Goal: Task Accomplishment & Management: Complete application form

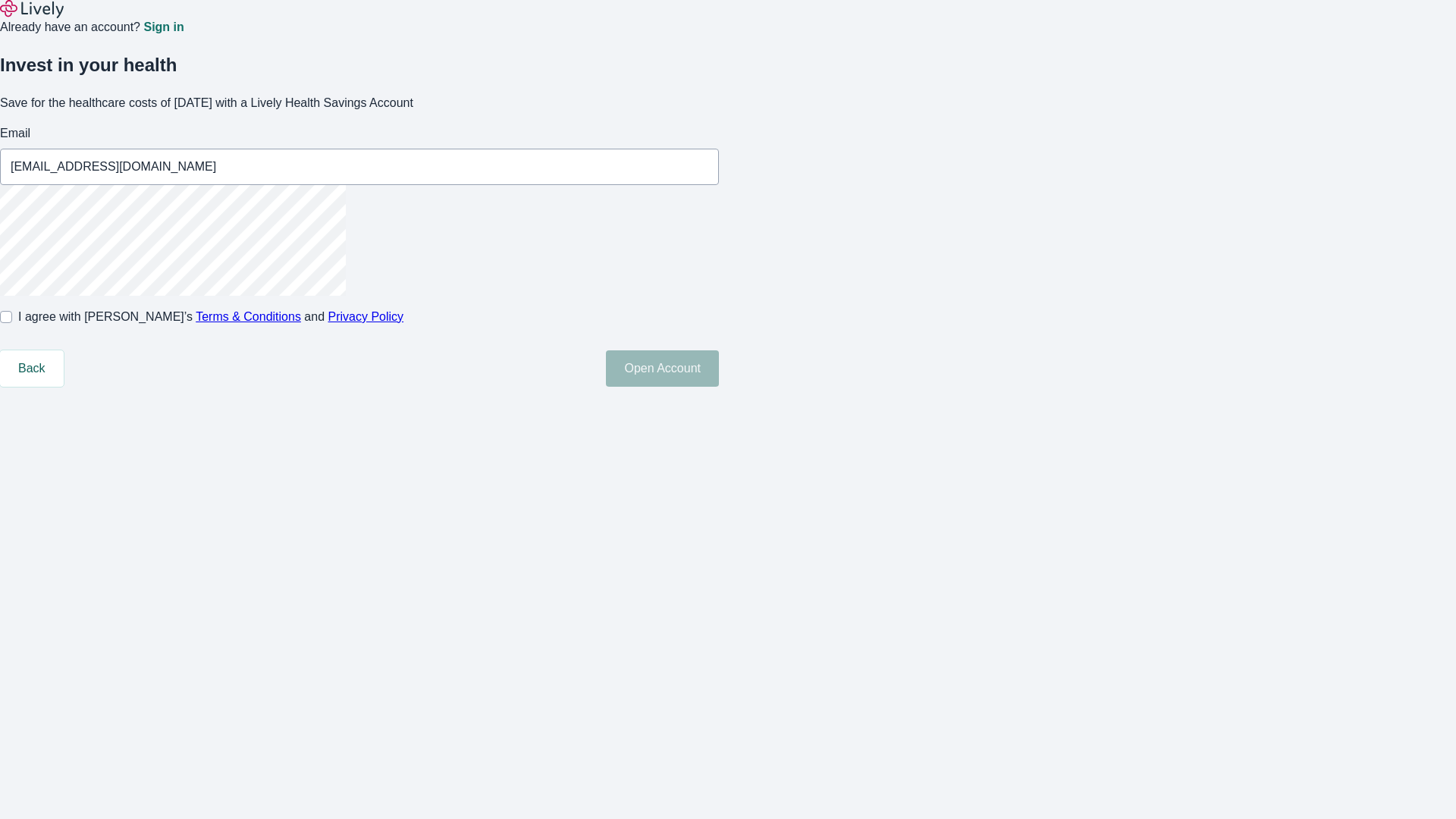
click at [12, 323] on input "I agree with Lively’s Terms & Conditions and Privacy Policy" at bounding box center [6, 317] width 12 height 12
checkbox input "true"
click at [719, 387] on button "Open Account" at bounding box center [663, 369] width 113 height 37
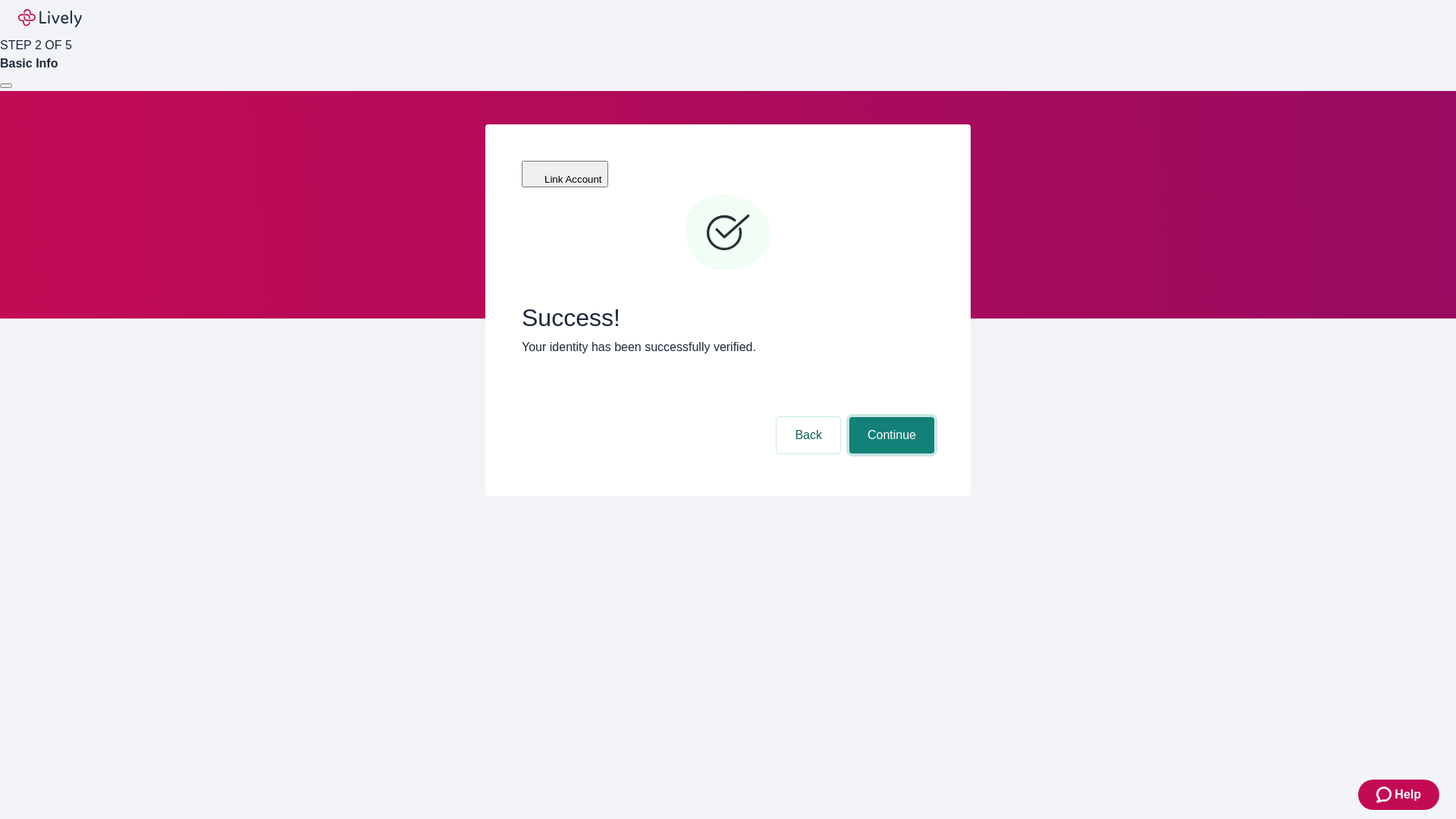
click at [890, 417] on button "Continue" at bounding box center [892, 435] width 85 height 37
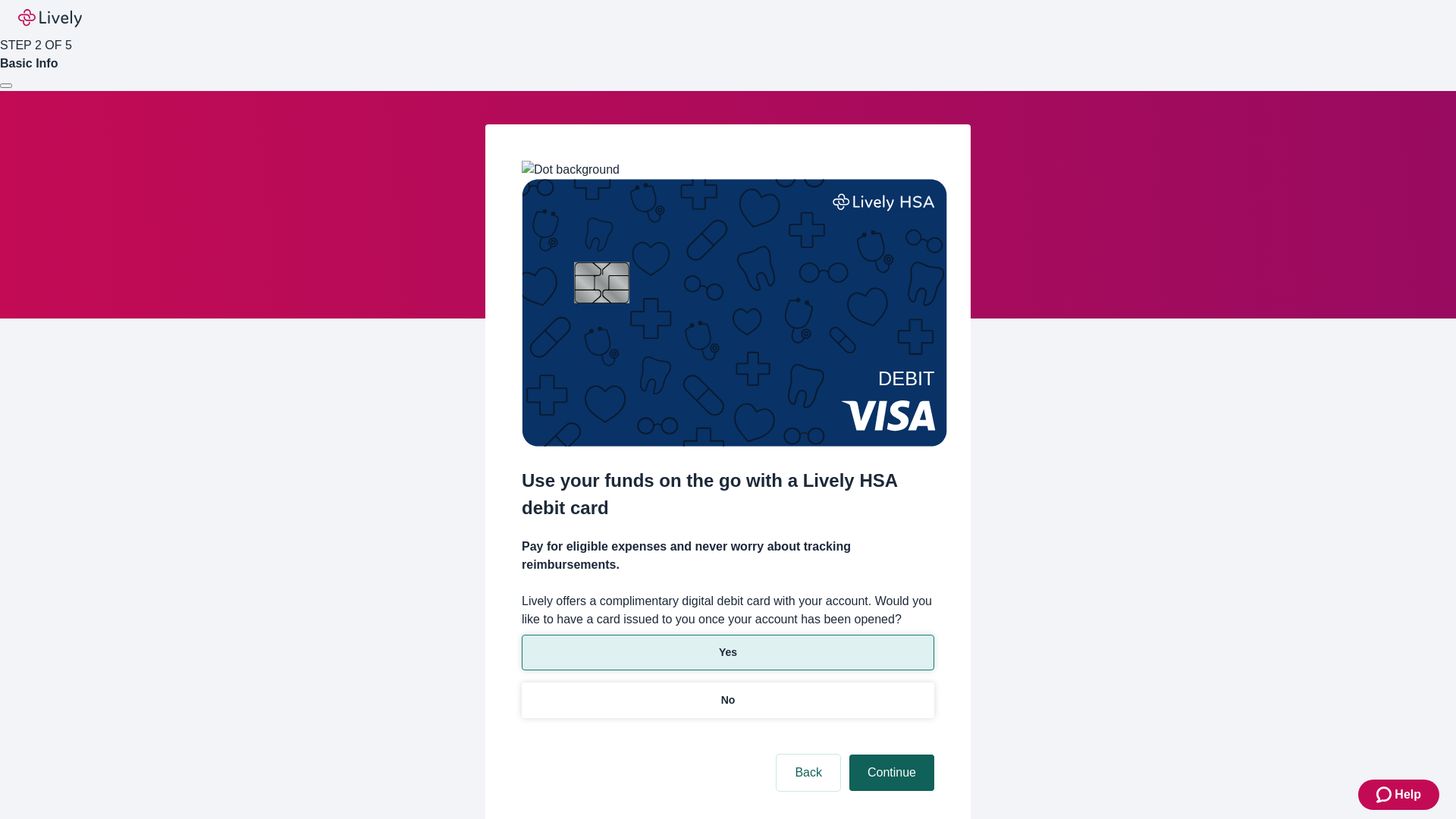
click at [727, 645] on p "Yes" at bounding box center [728, 653] width 18 height 16
click at [890, 755] on button "Continue" at bounding box center [892, 773] width 85 height 37
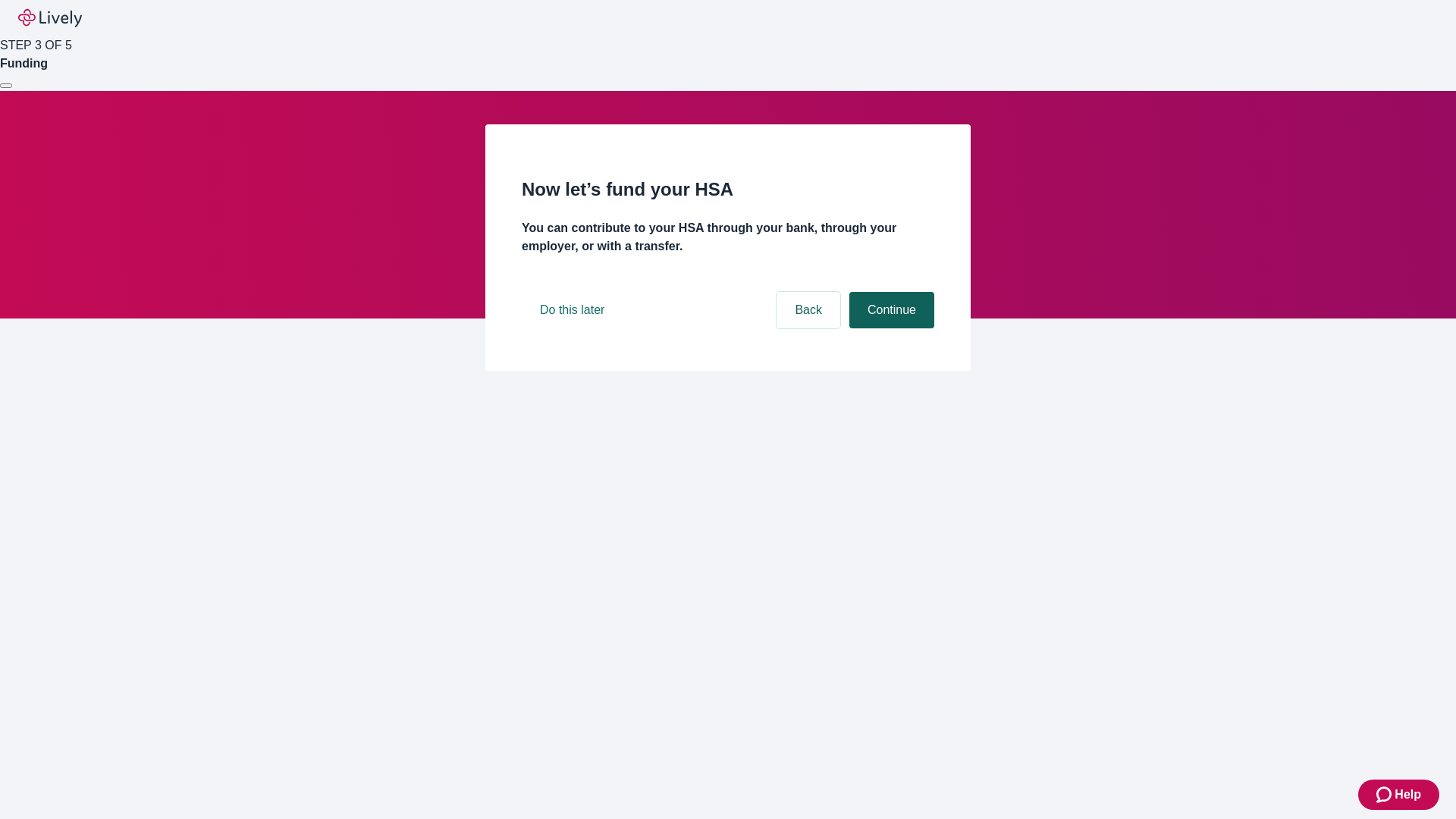
click at [890, 328] on button "Continue" at bounding box center [892, 310] width 85 height 37
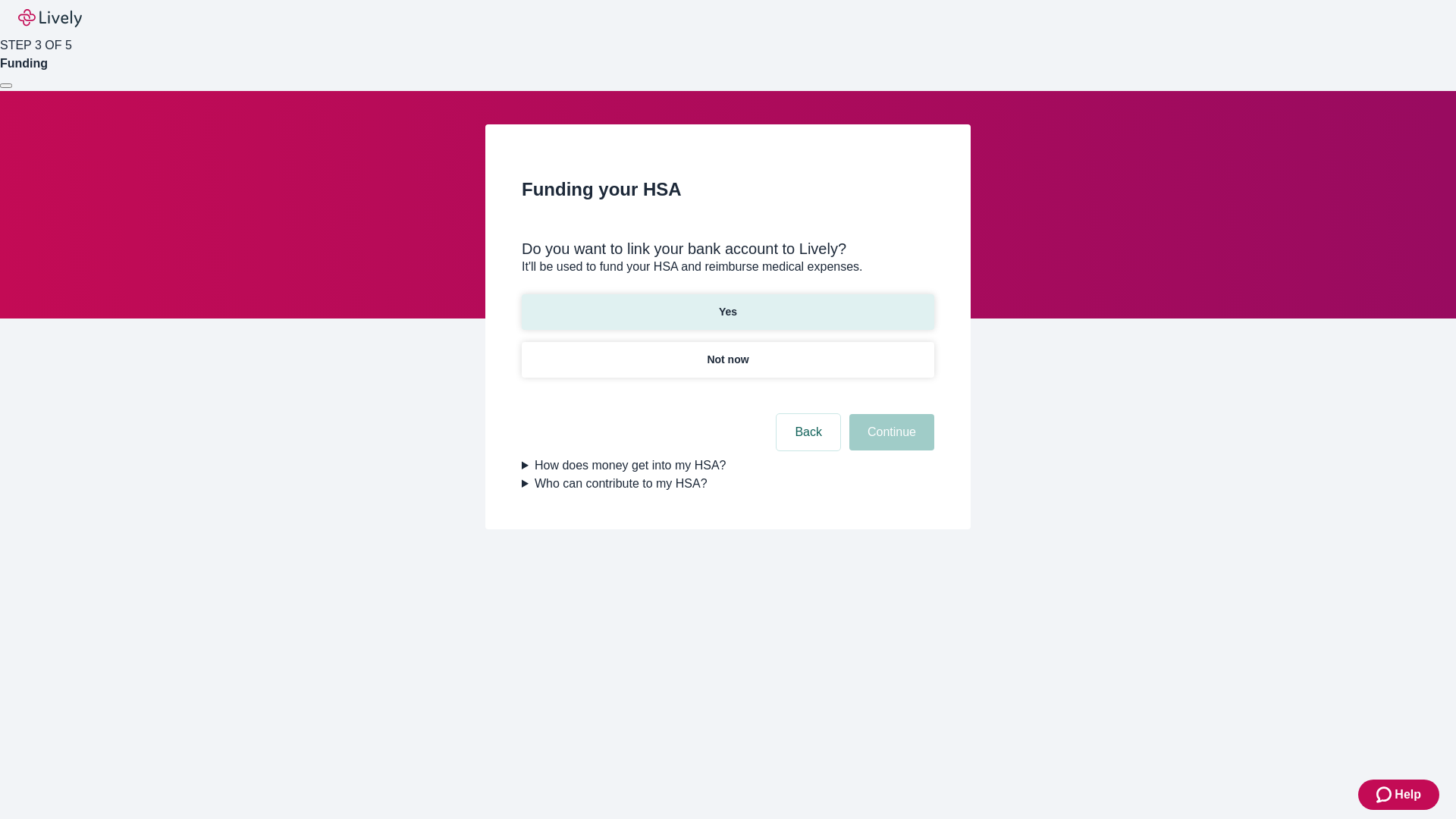
click at [727, 305] on p "Yes" at bounding box center [728, 312] width 18 height 16
click at [890, 414] on button "Continue" at bounding box center [892, 432] width 85 height 37
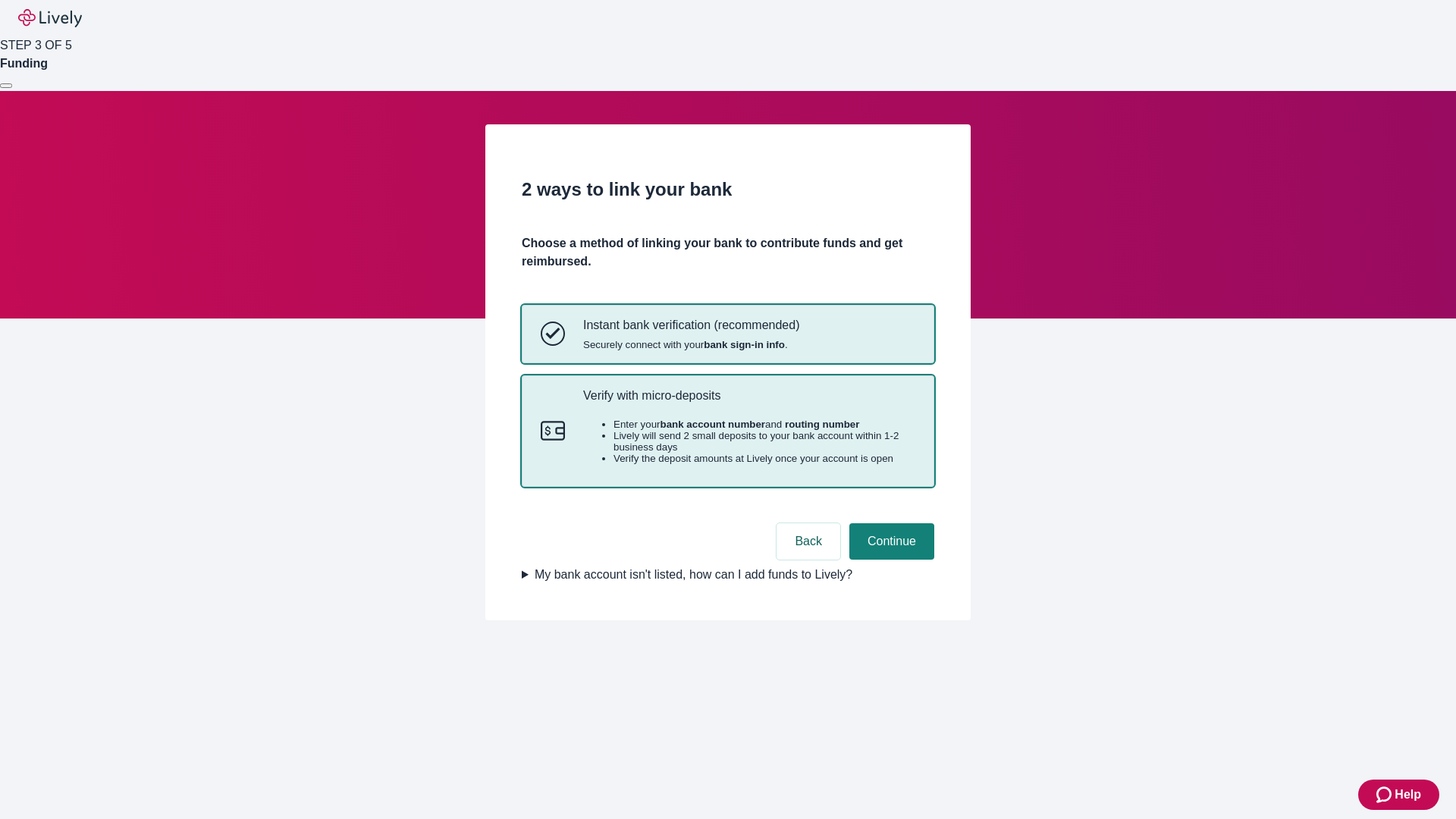
click at [749, 403] on p "Verify with micro-deposits" at bounding box center [749, 395] width 332 height 14
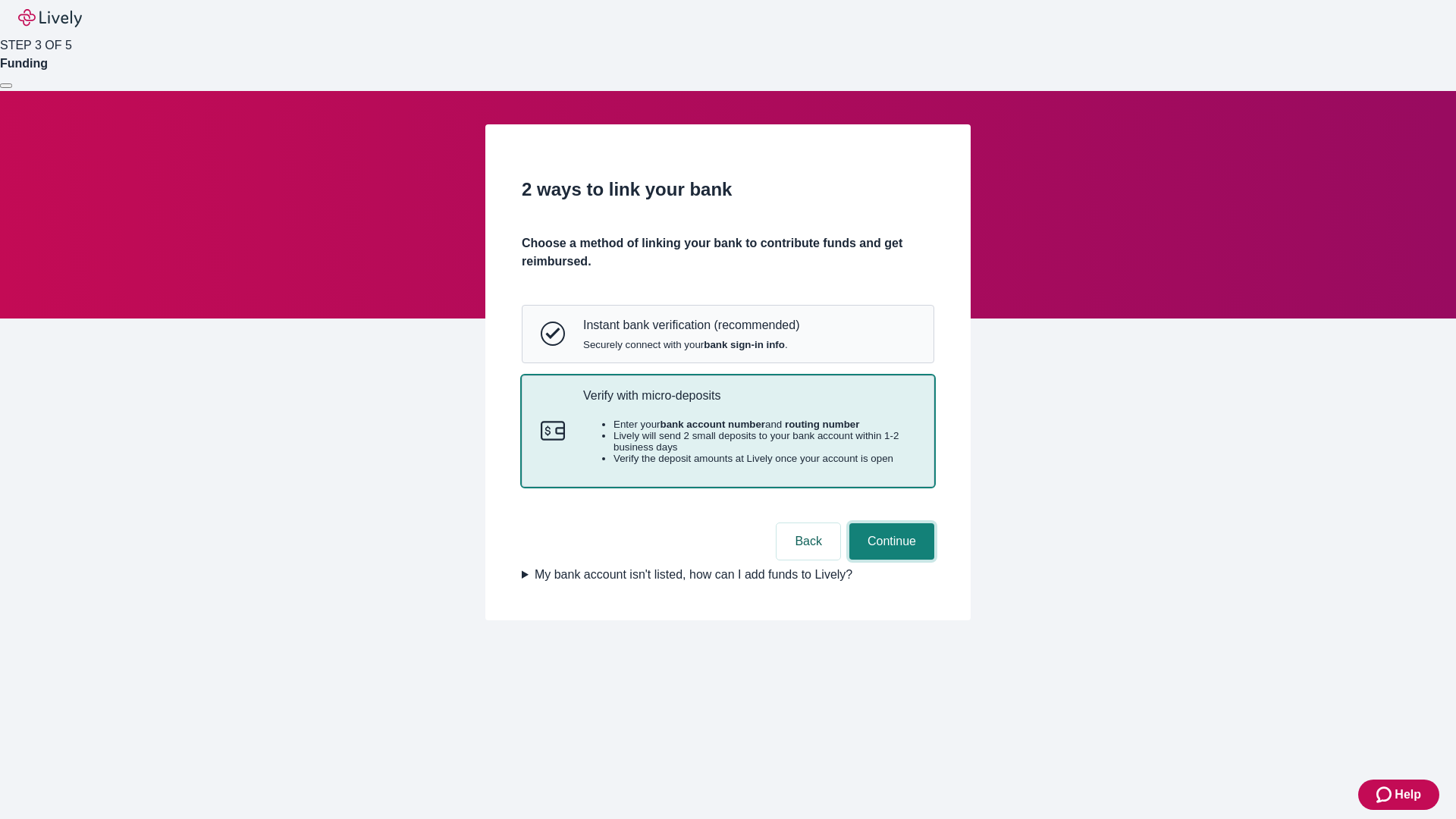
click at [890, 560] on button "Continue" at bounding box center [892, 542] width 85 height 37
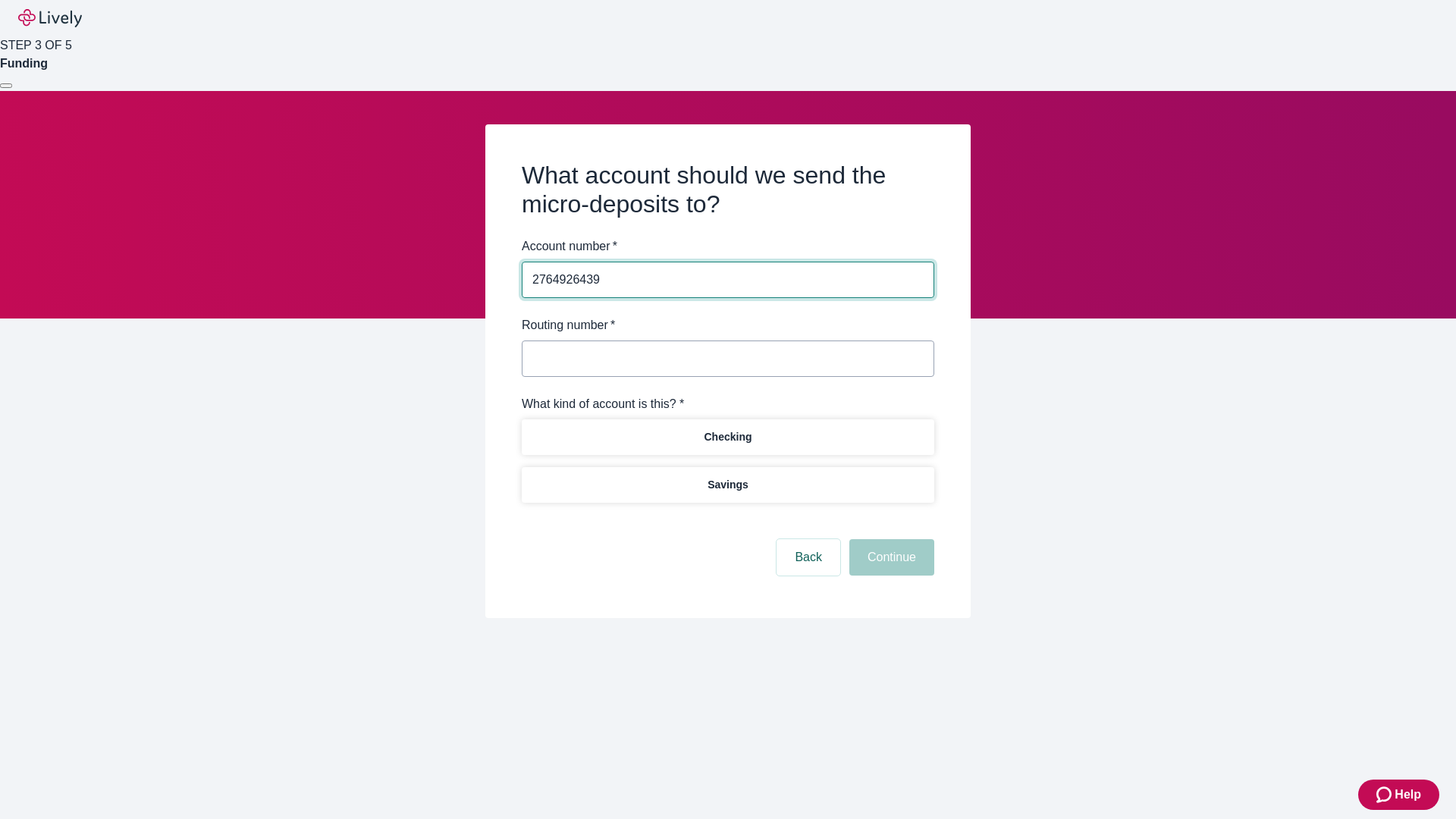
type input "2764926439"
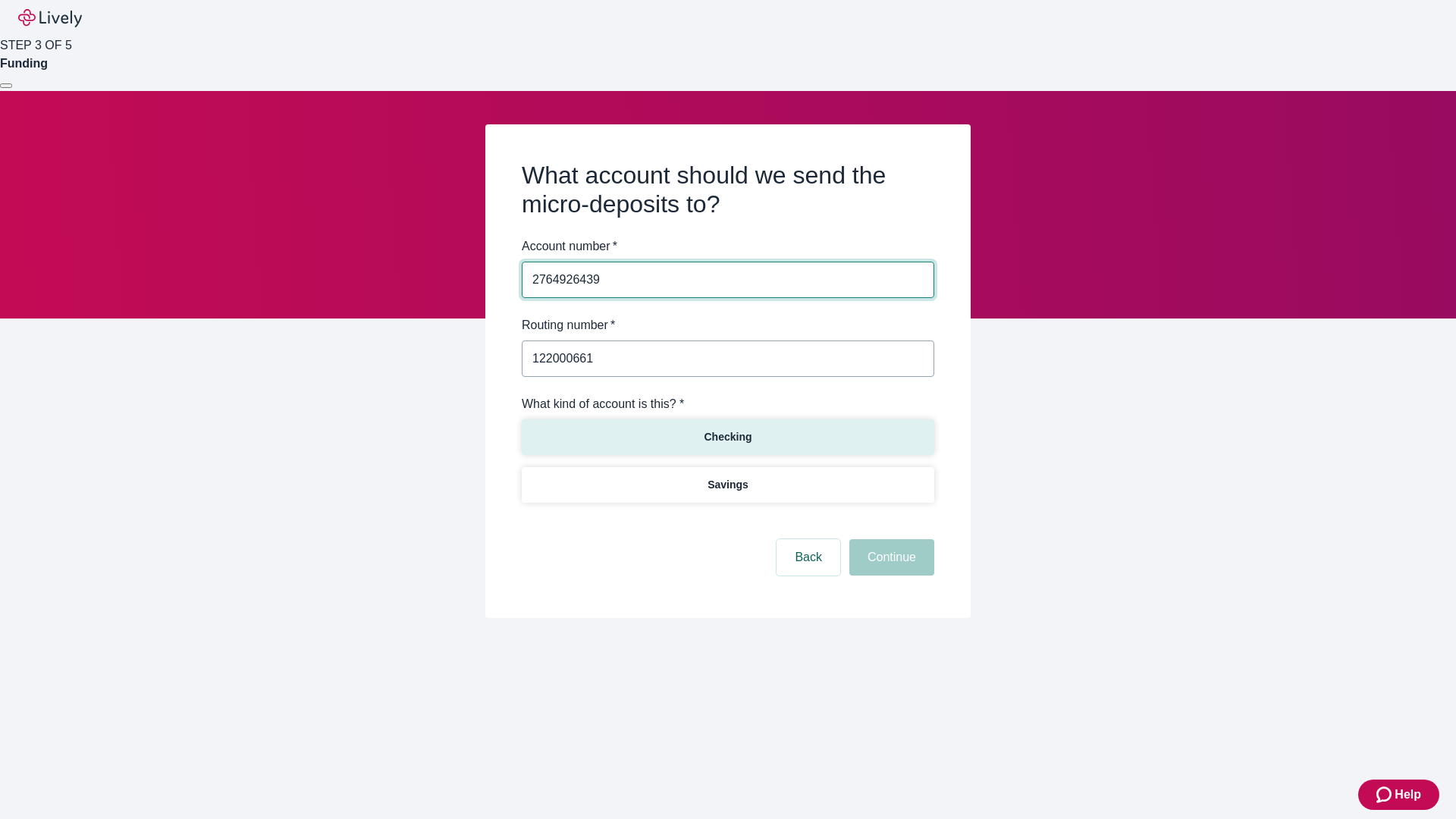
type input "122000661"
click at [727, 436] on p "Checking" at bounding box center [727, 437] width 48 height 16
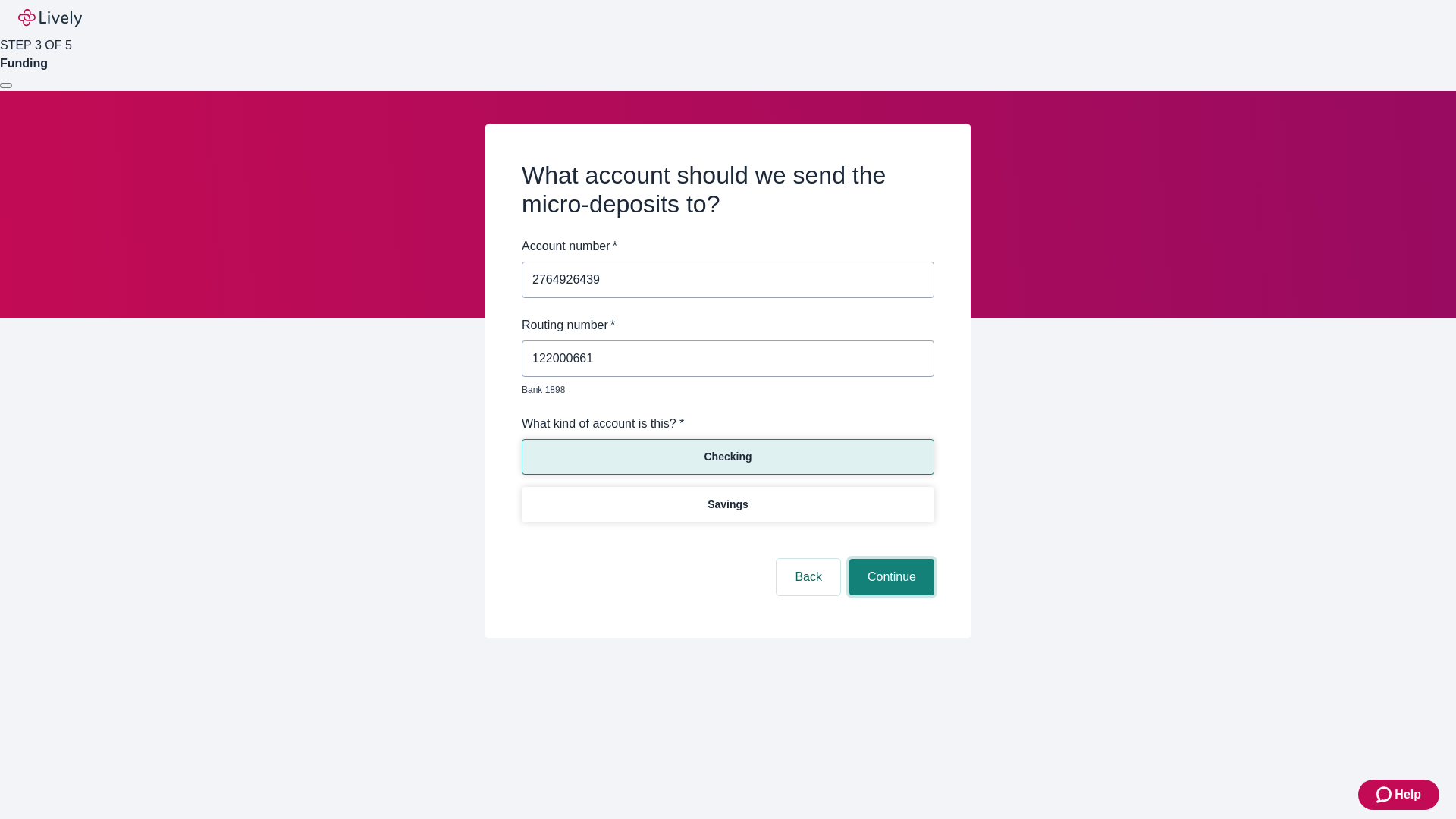
click at [890, 560] on button "Continue" at bounding box center [892, 577] width 85 height 37
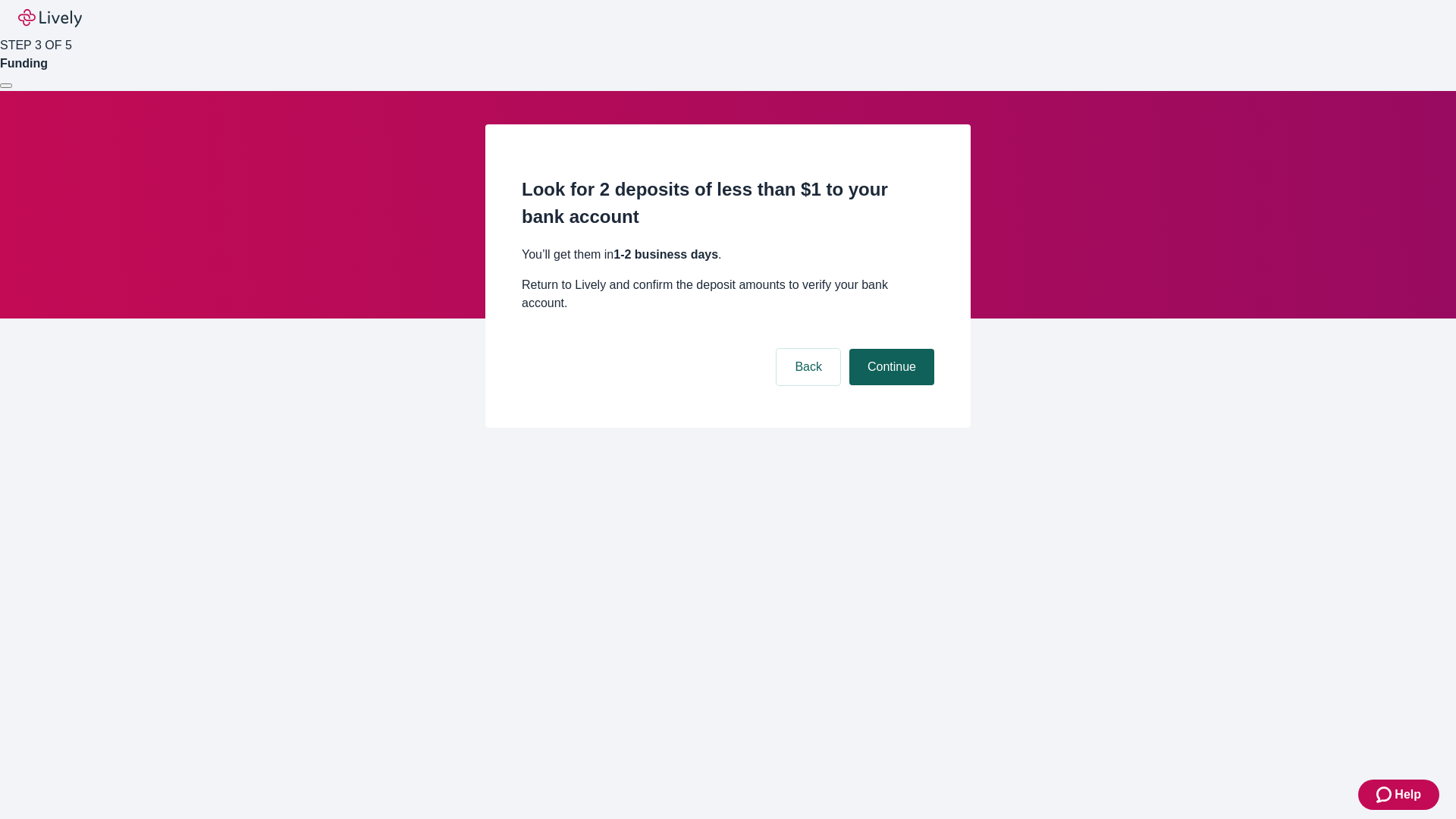
click at [890, 349] on button "Continue" at bounding box center [892, 367] width 85 height 37
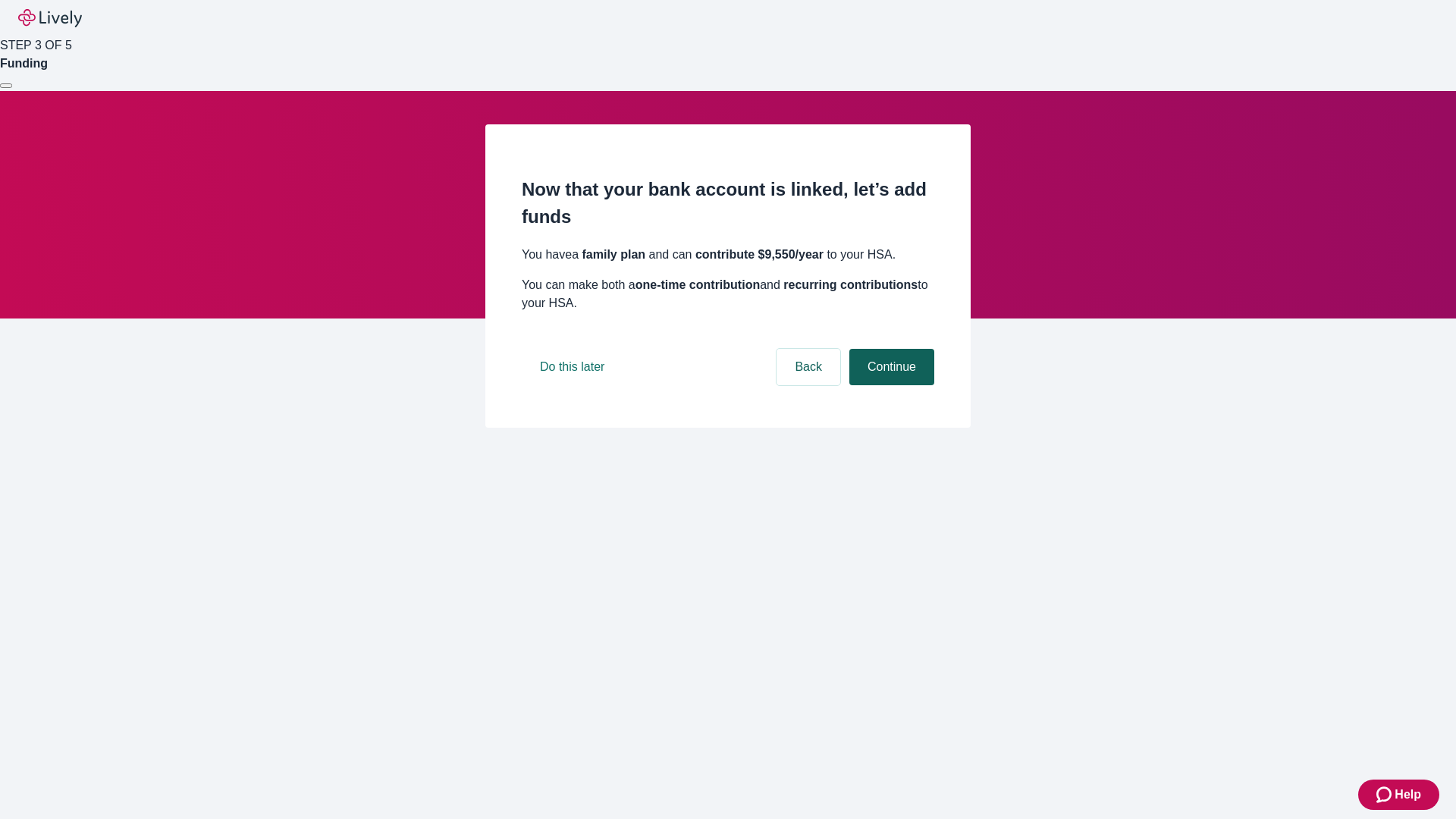
click at [890, 386] on button "Continue" at bounding box center [892, 367] width 85 height 37
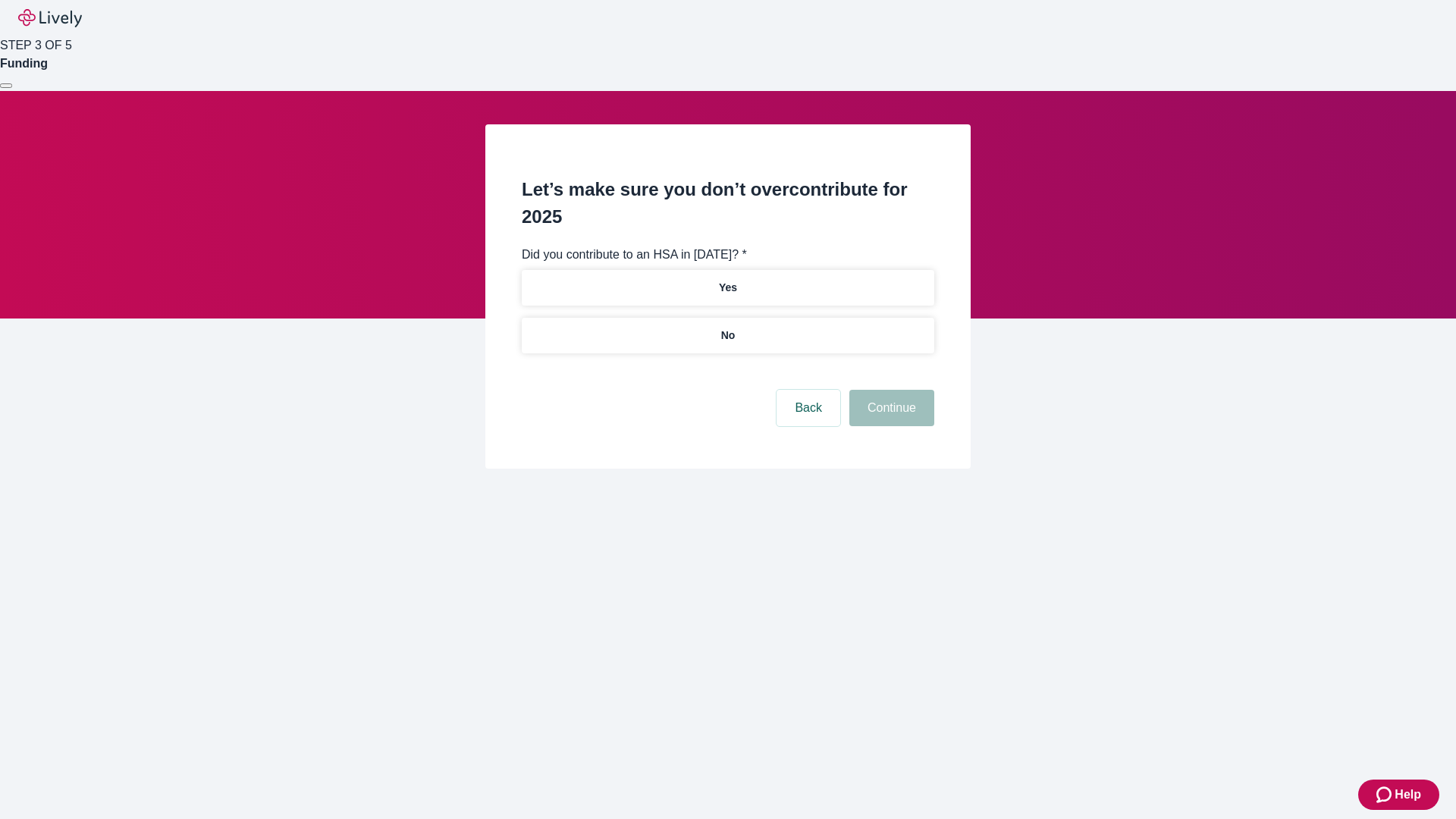
click at [727, 328] on p "No" at bounding box center [728, 336] width 14 height 16
click at [890, 390] on button "Continue" at bounding box center [892, 408] width 85 height 37
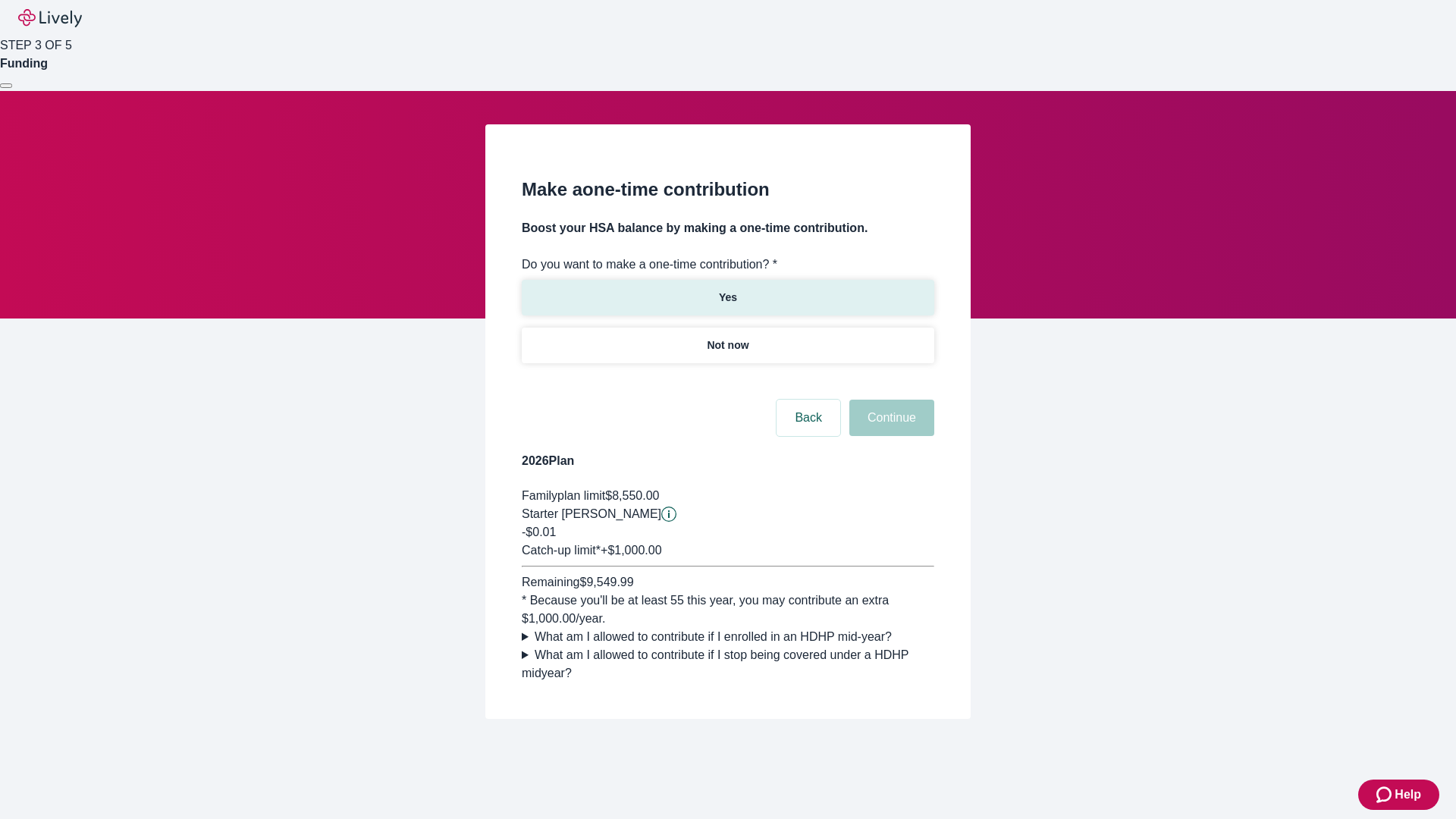
click at [727, 289] on p "Yes" at bounding box center [728, 297] width 18 height 16
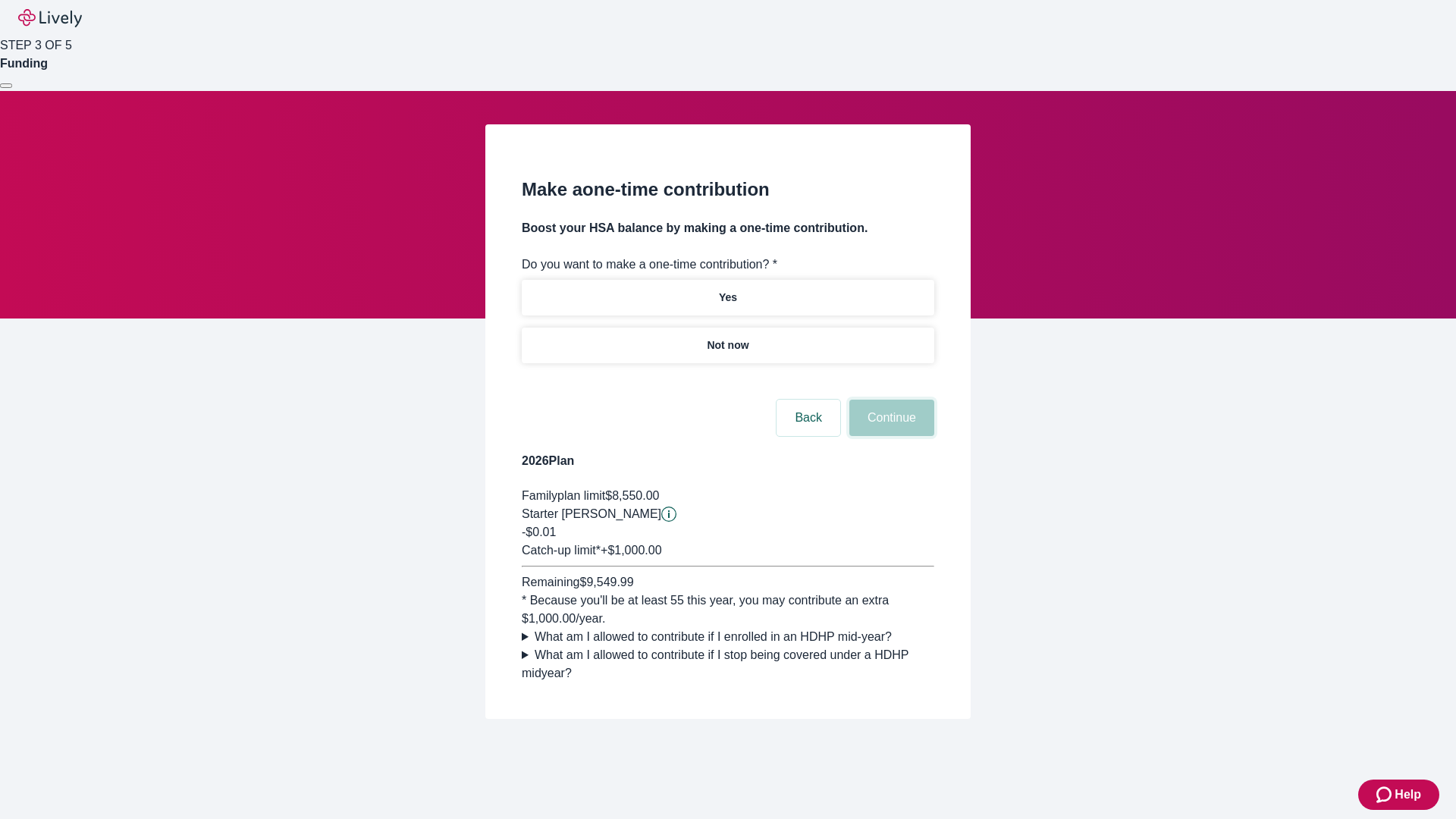
click at [890, 436] on button "Continue" at bounding box center [892, 418] width 85 height 37
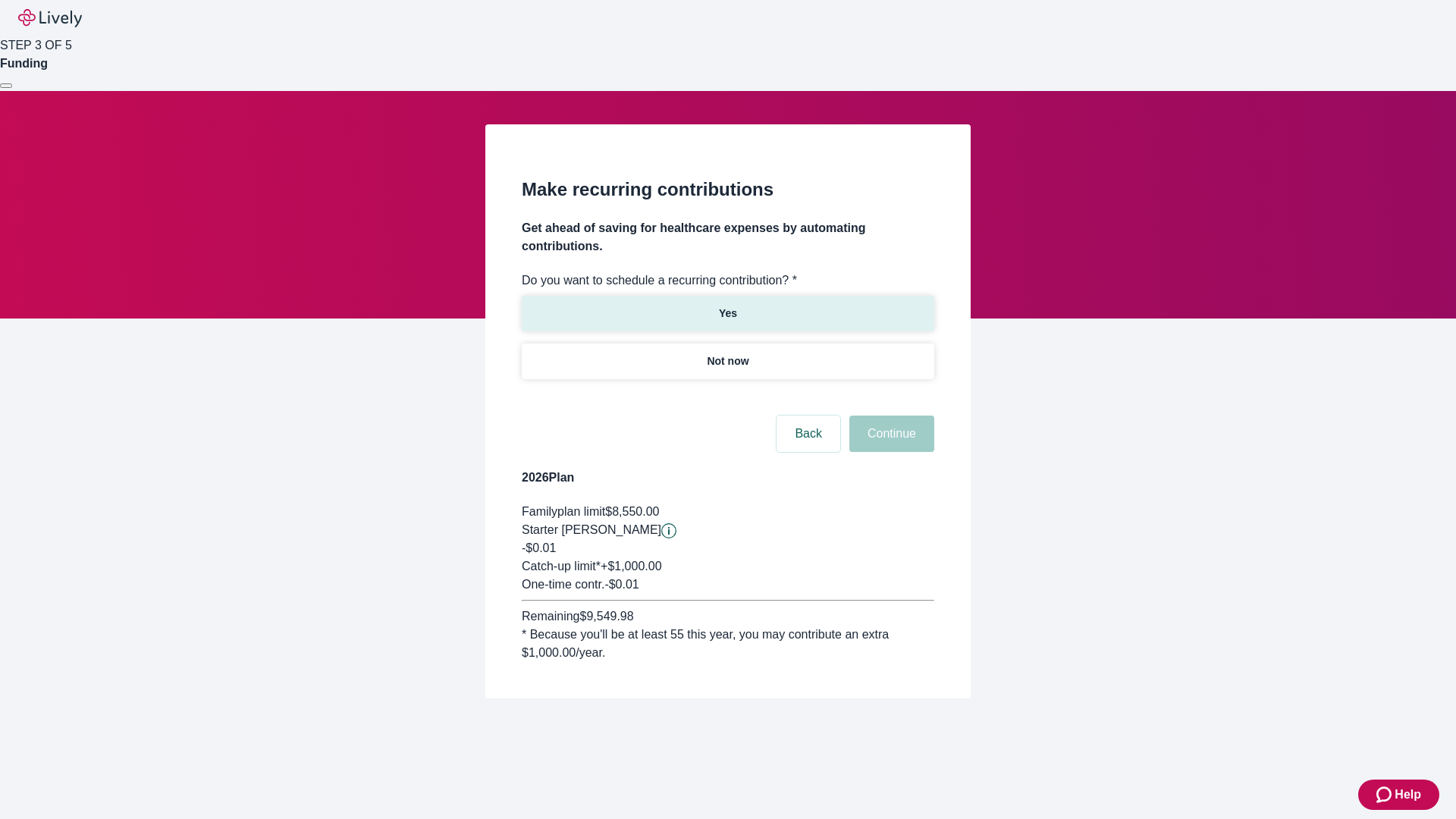
click at [727, 305] on p "Yes" at bounding box center [728, 313] width 18 height 16
click at [727, 397] on body "Help STEP 3 OF 5 Funding Make recurring contributions Get ahead of saving for h…" at bounding box center [728, 386] width 1456 height 772
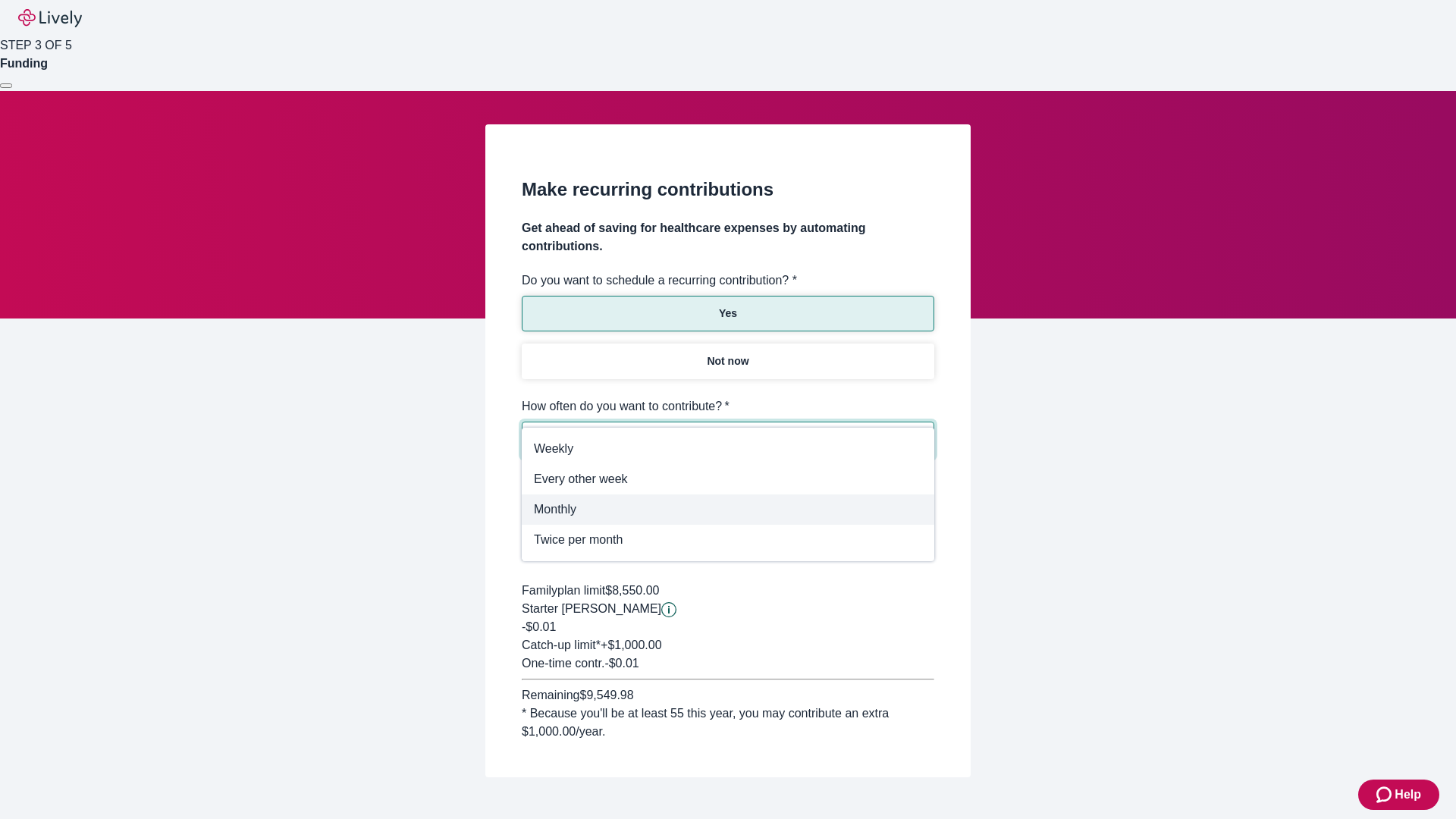
click at [728, 510] on span "Monthly" at bounding box center [728, 509] width 389 height 18
type input "Monthly"
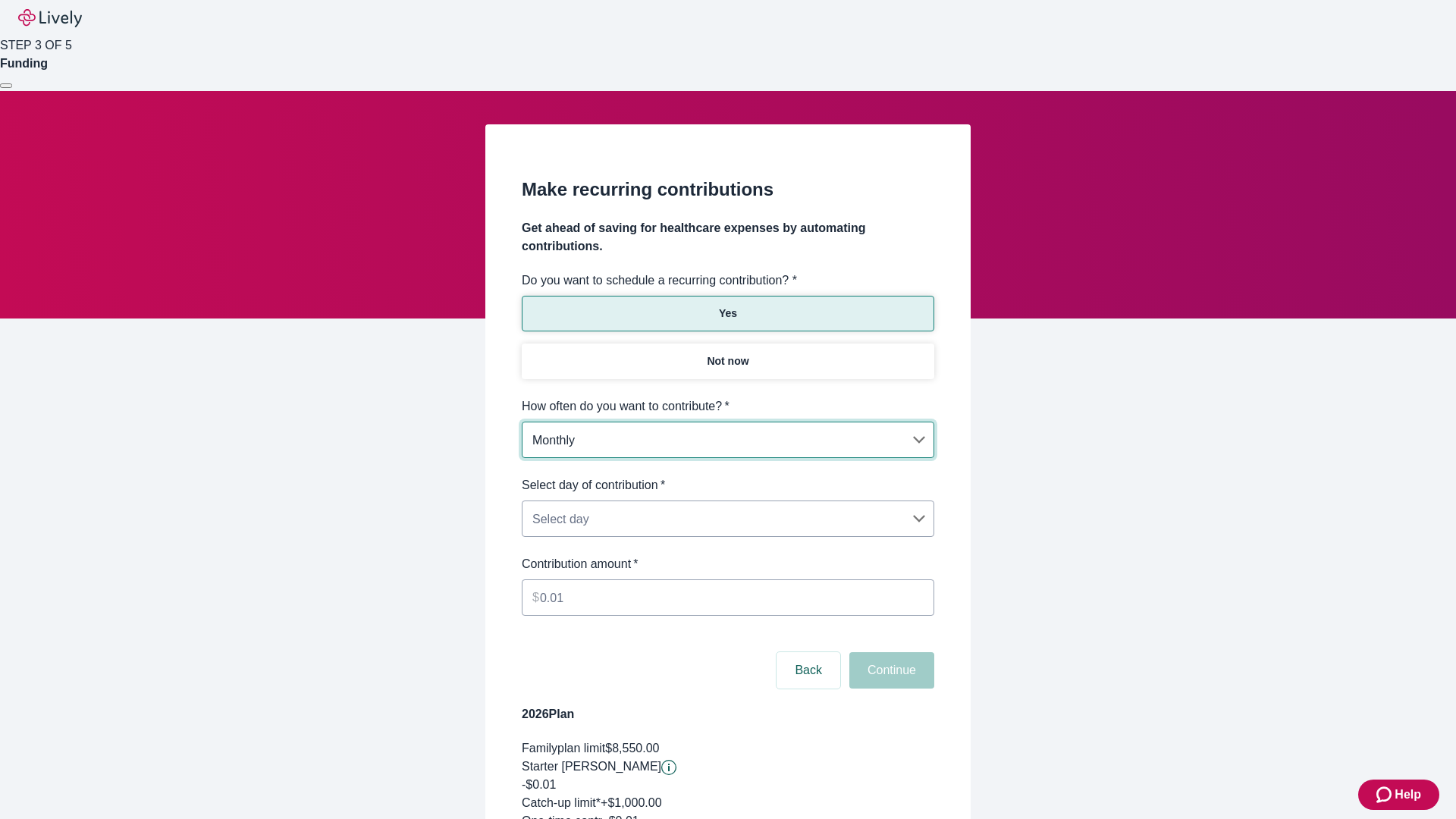
click at [727, 477] on body "Help STEP 3 OF 5 Funding Make recurring contributions Get ahead of saving for h…" at bounding box center [728, 504] width 1456 height 1008
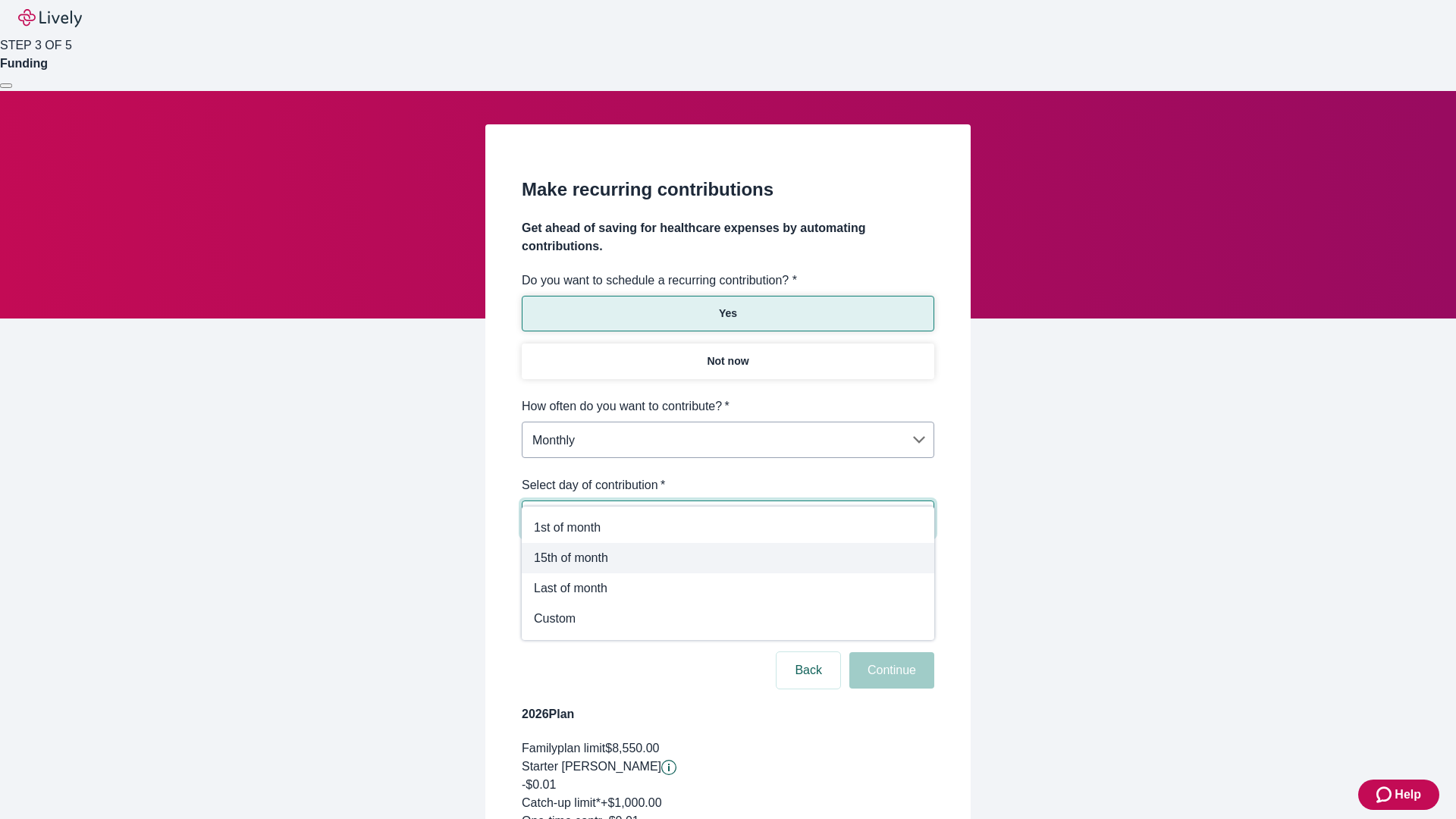
click at [728, 558] on span "15th of month" at bounding box center [728, 558] width 389 height 18
type input "Monthly15th"
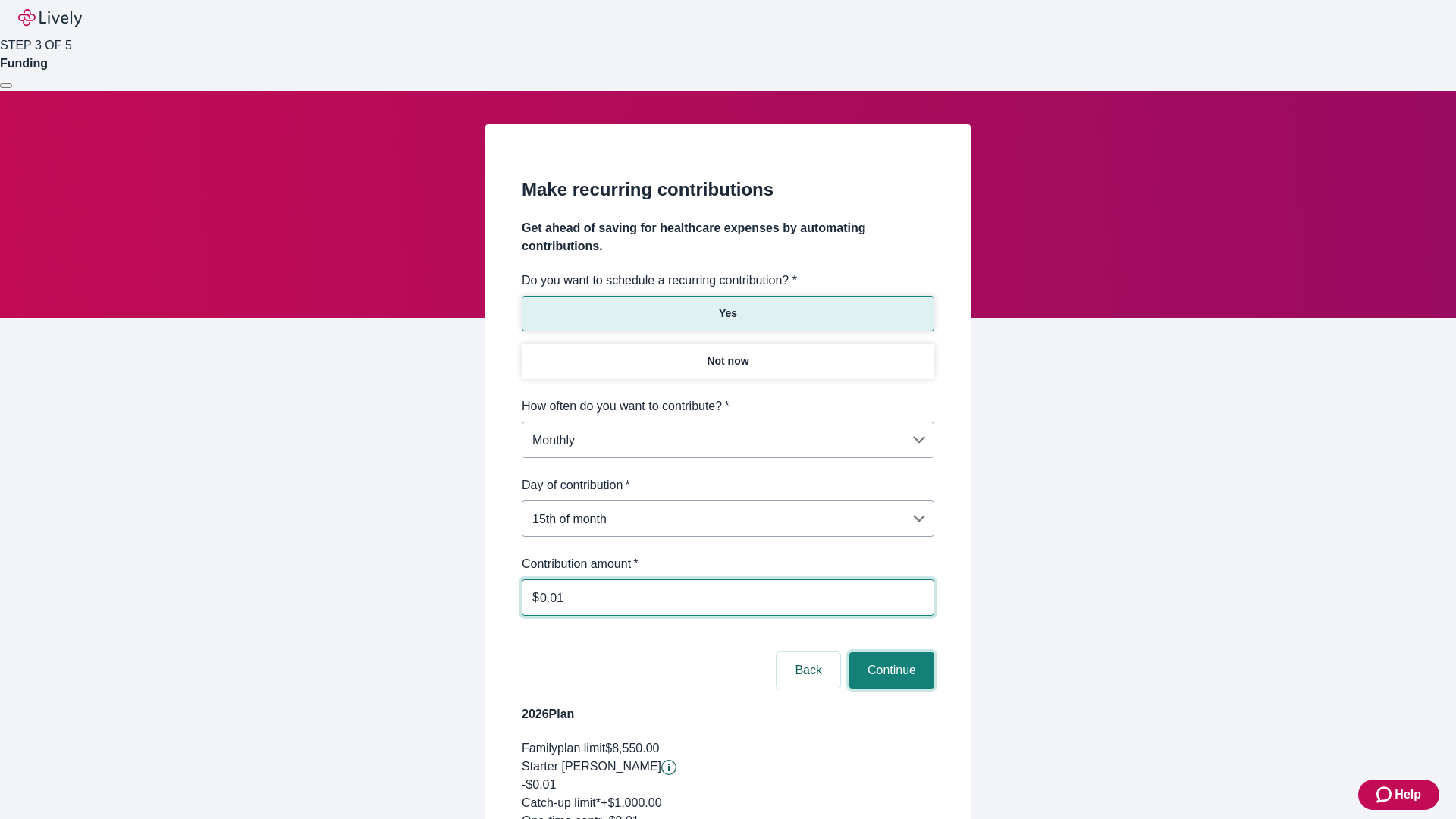
click at [890, 653] on button "Continue" at bounding box center [892, 671] width 85 height 37
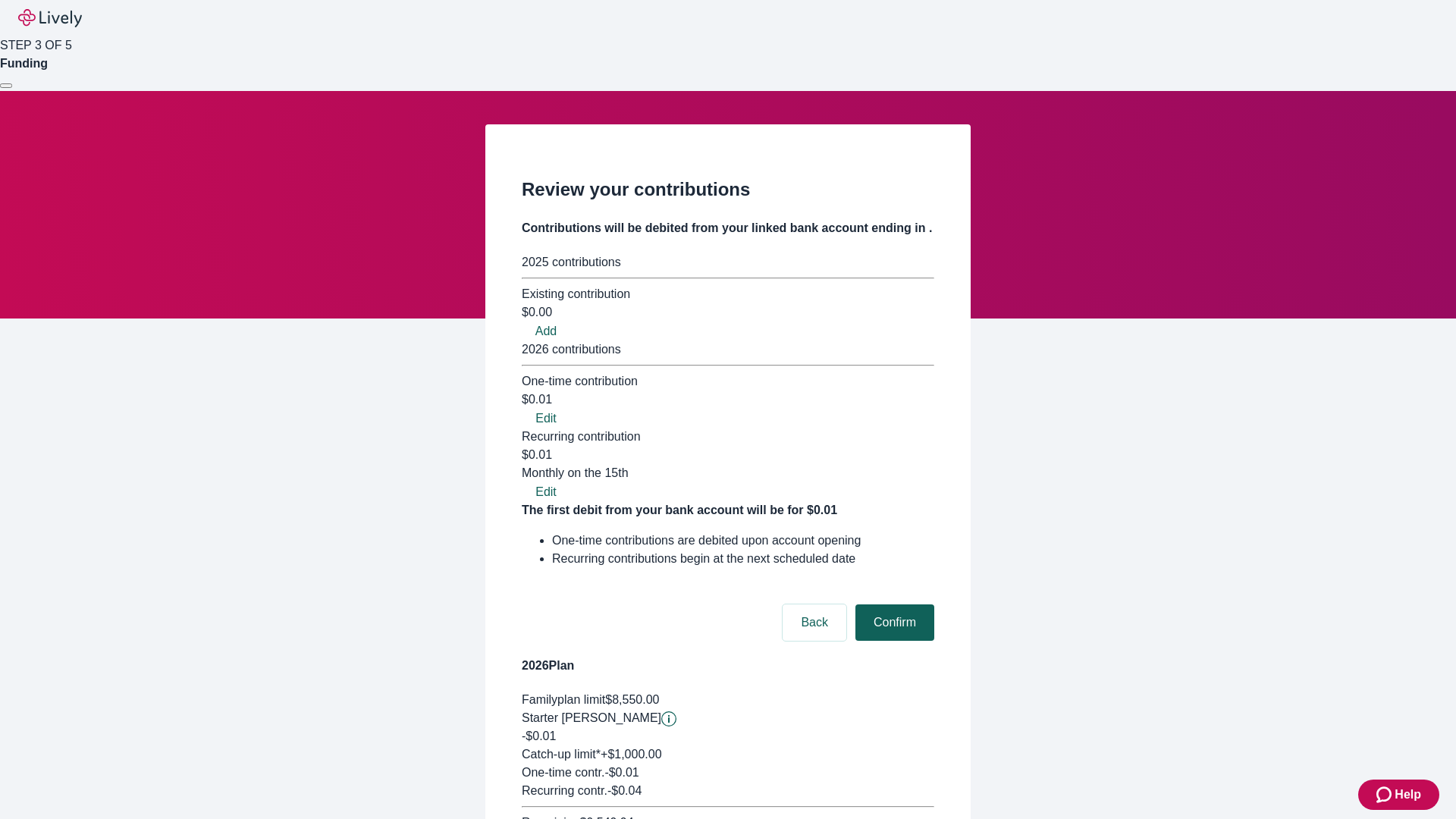
click at [893, 604] on button "Confirm" at bounding box center [894, 622] width 78 height 37
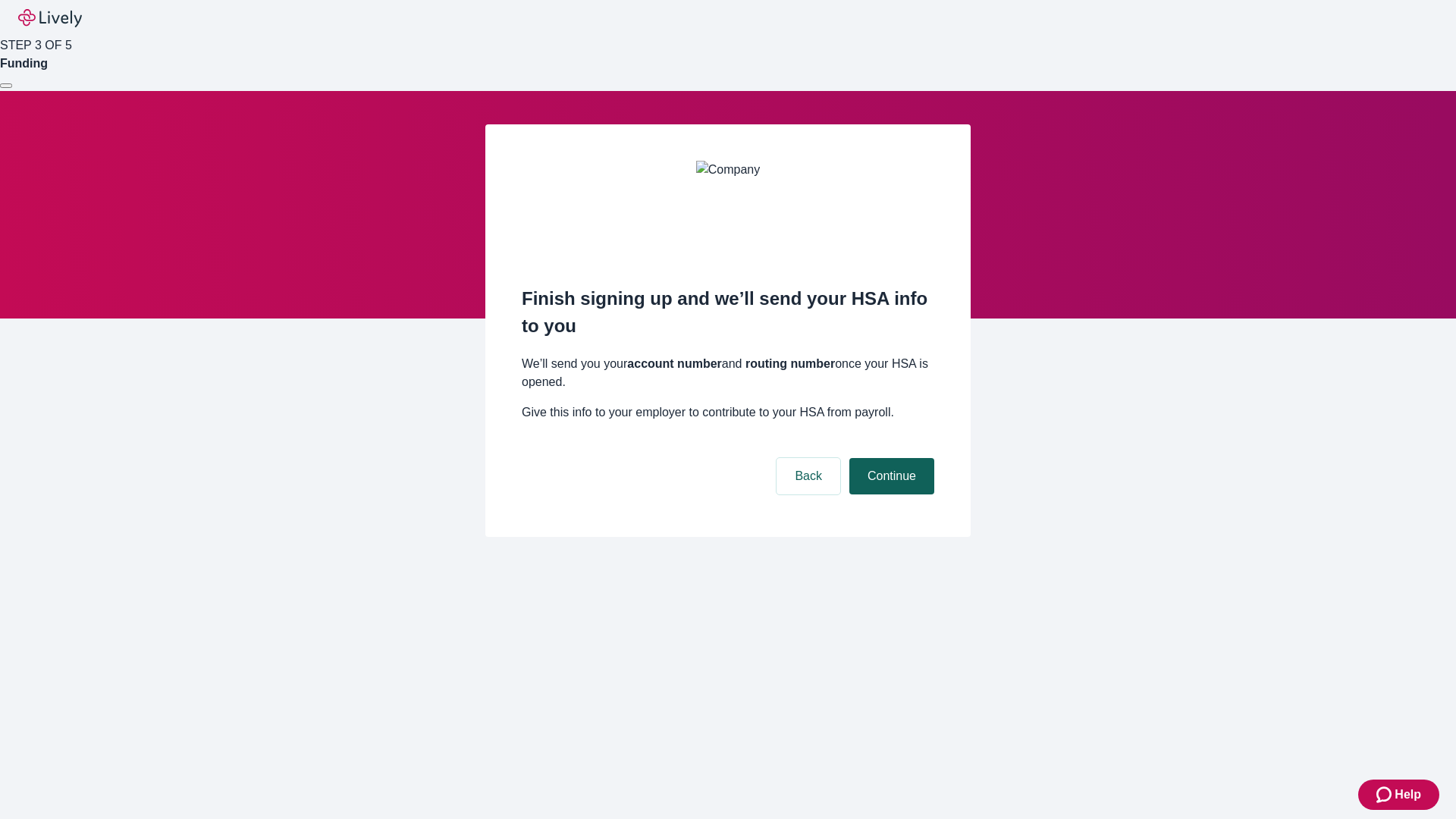
click at [890, 459] on button "Continue" at bounding box center [892, 477] width 85 height 37
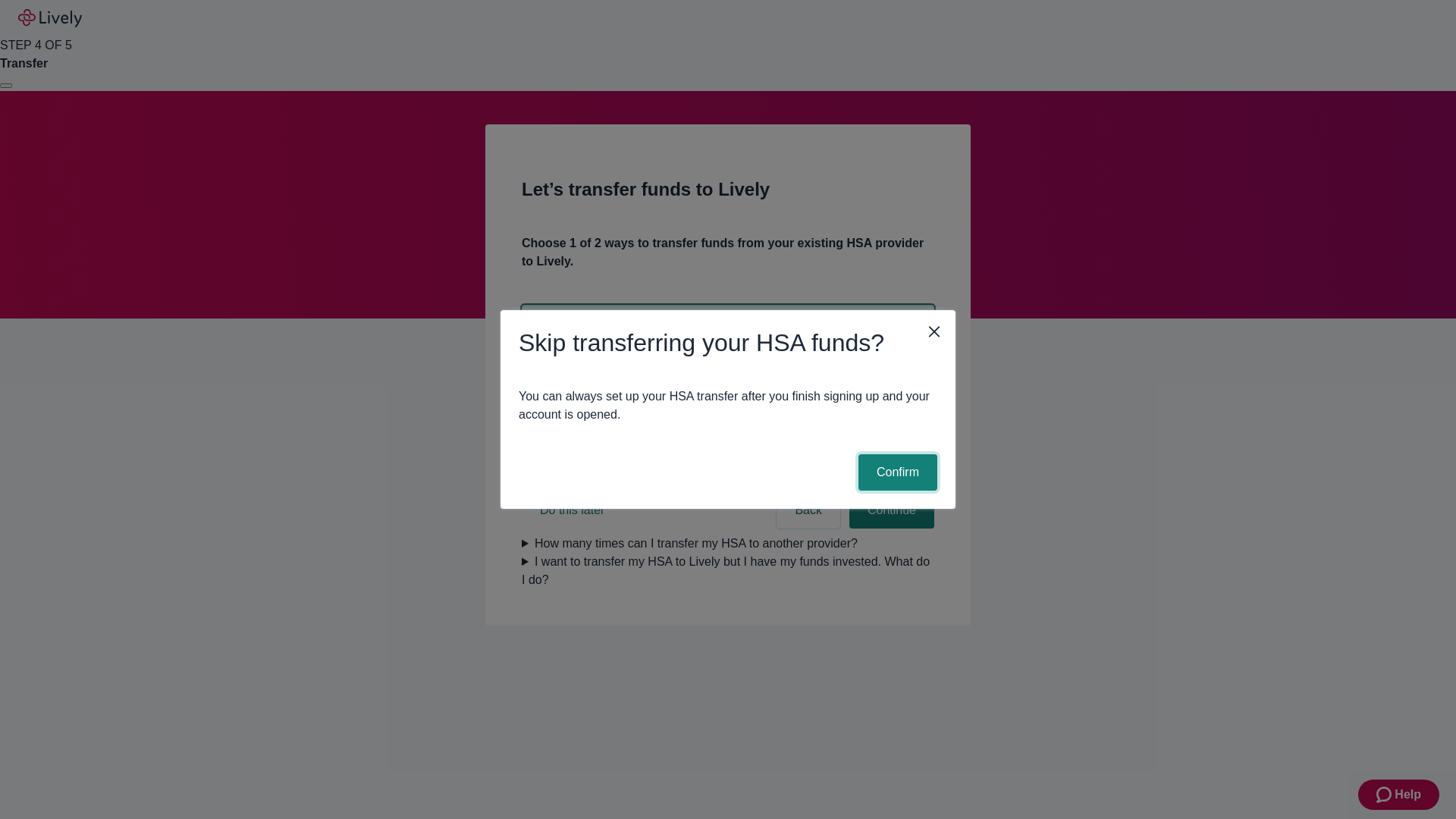
click at [895, 473] on button "Confirm" at bounding box center [897, 473] width 78 height 37
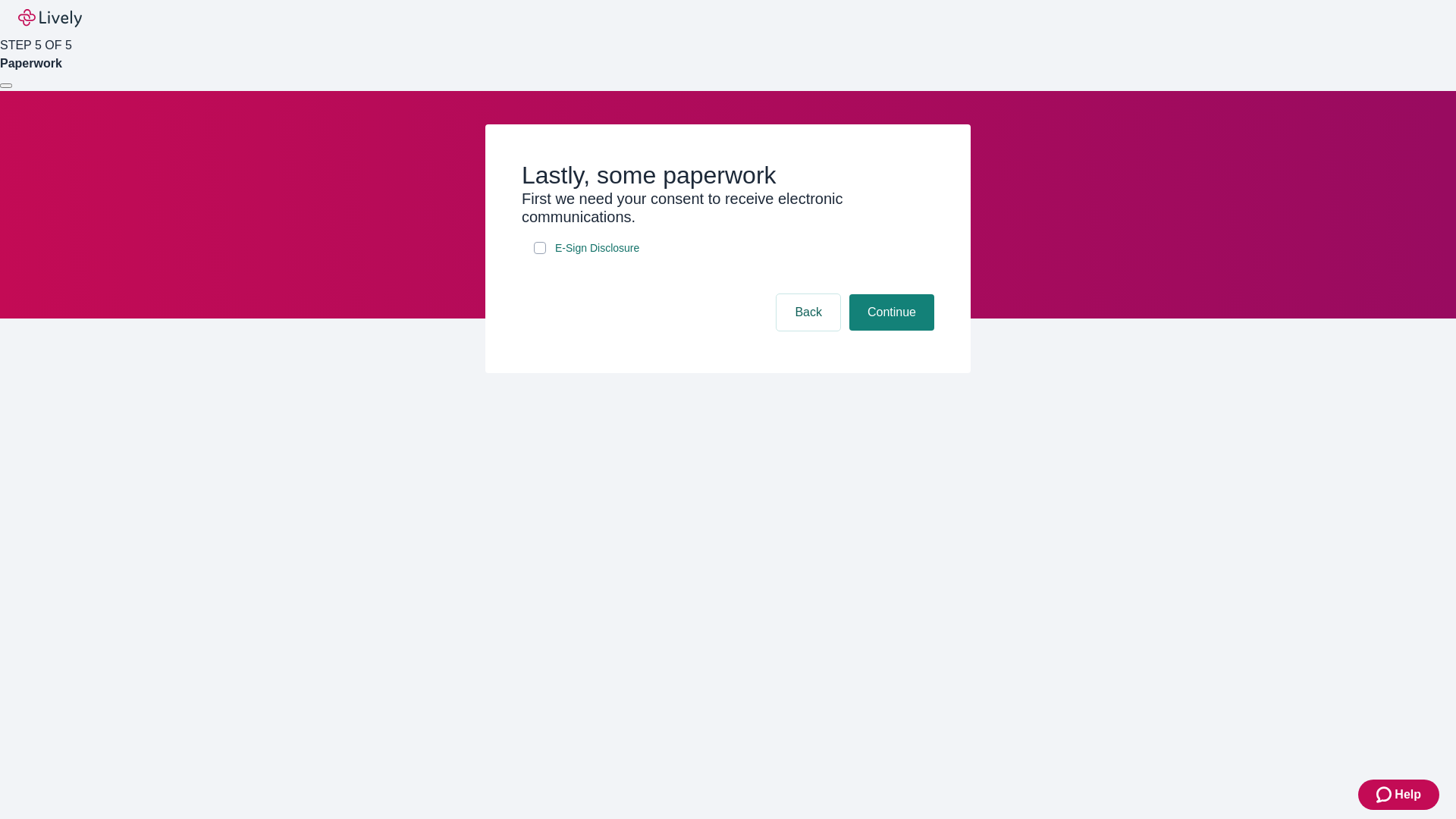
click at [540, 254] on input "E-Sign Disclosure" at bounding box center [540, 248] width 12 height 12
checkbox input "true"
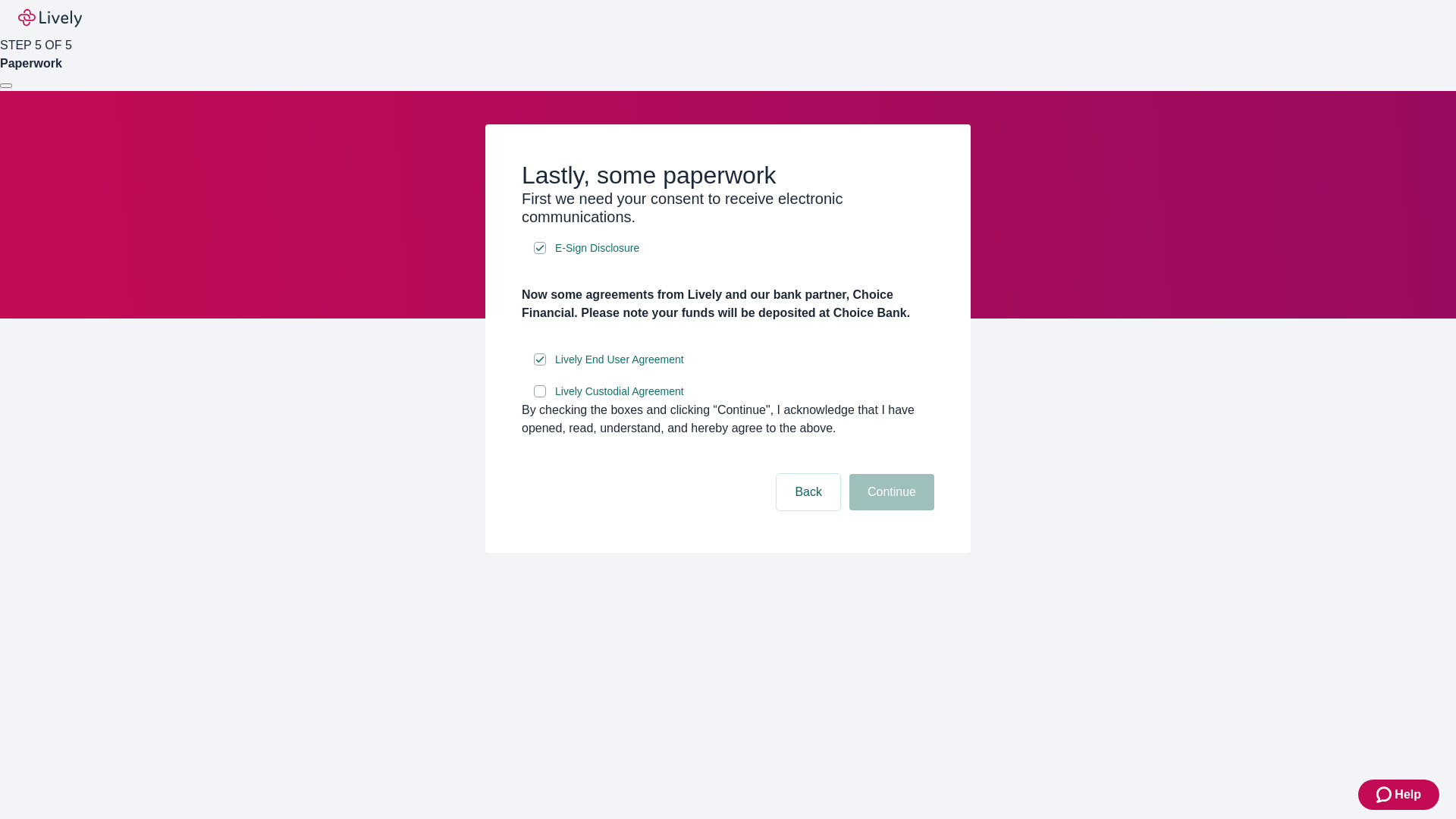
click at [540, 397] on input "Lively Custodial Agreement" at bounding box center [540, 392] width 12 height 12
checkbox input "true"
click at [890, 511] on button "Continue" at bounding box center [892, 492] width 85 height 37
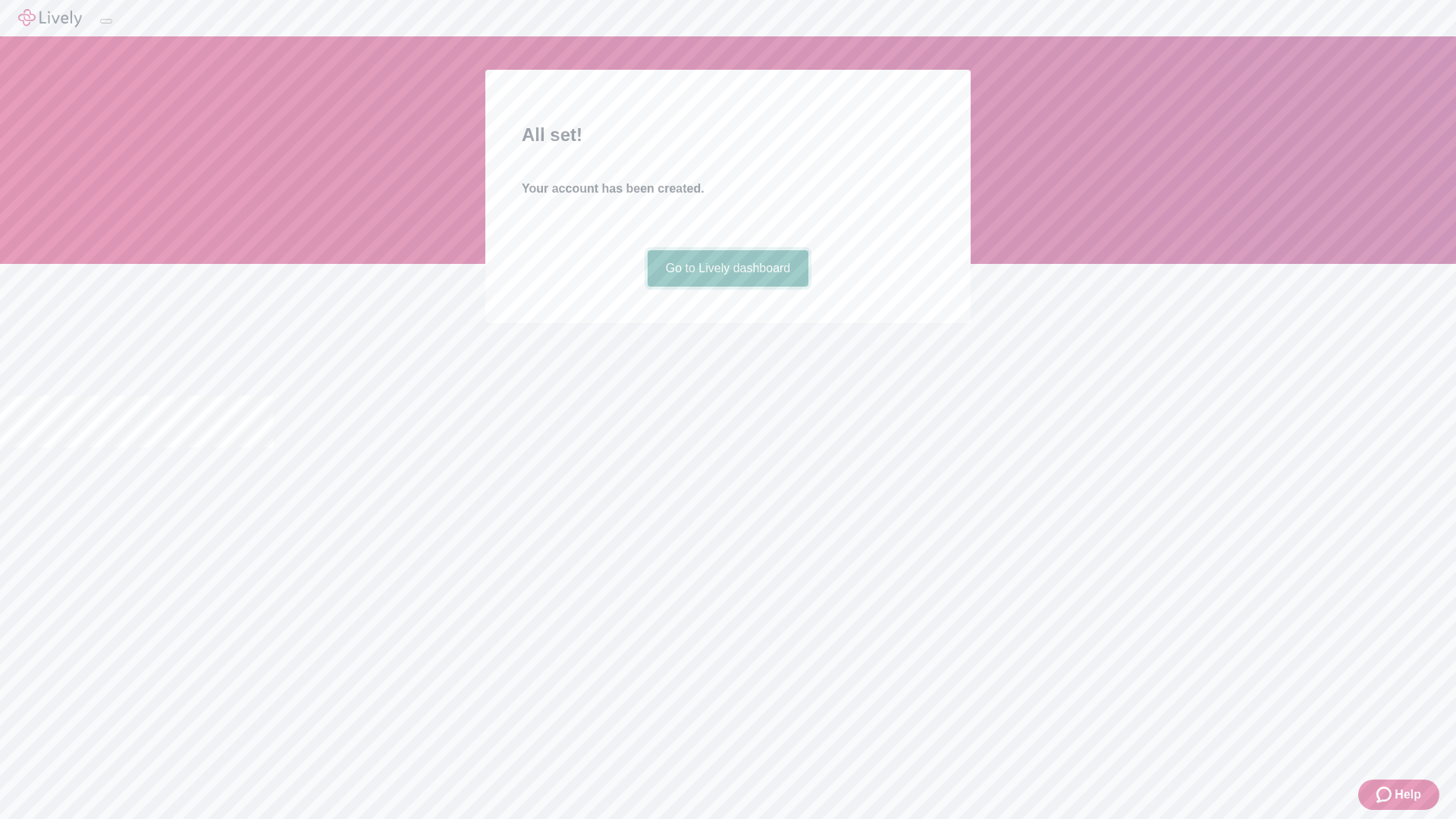
click at [727, 287] on link "Go to Lively dashboard" at bounding box center [728, 269] width 162 height 37
